Goal: Check status

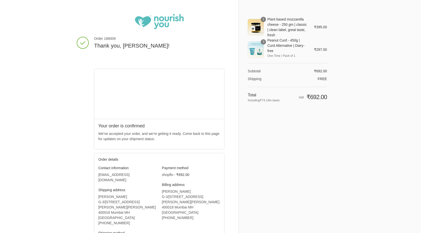
click at [157, 5] on div "Thank you for your purchase! Order 166009 Thank you, Tanuj! Your order is confi…" at bounding box center [166, 142] width 145 height 284
click at [160, 18] on img at bounding box center [159, 21] width 49 height 15
click at [160, 28] on img at bounding box center [159, 21] width 49 height 15
click at [75, 39] on div "Thank you for your purchase! Order 166009 Thank you, Tanuj! Your order is confi…" at bounding box center [210, 142] width 275 height 284
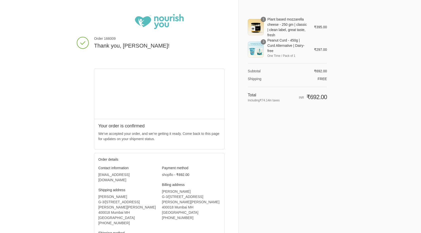
click at [106, 40] on span "Order 166009" at bounding box center [159, 38] width 131 height 5
click at [155, 16] on img at bounding box center [159, 21] width 49 height 15
